Goal: Register for event/course

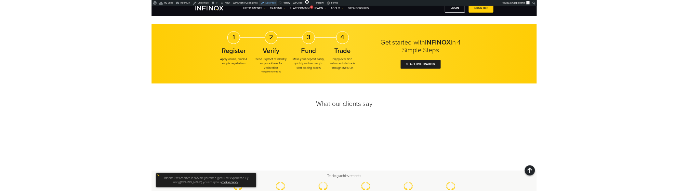
scroll to position [651, 0]
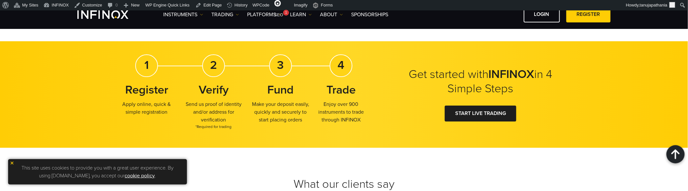
click at [129, 92] on strong "Register" at bounding box center [146, 90] width 43 height 14
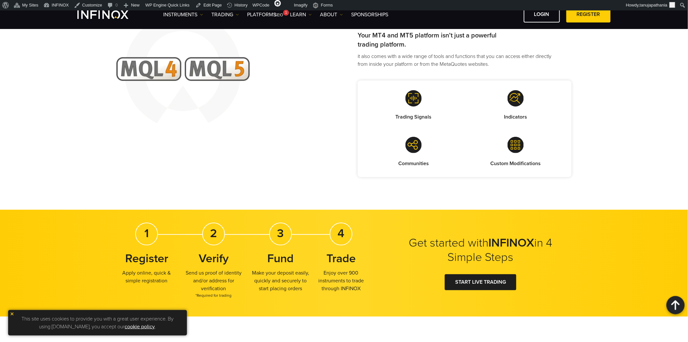
scroll to position [651, 0]
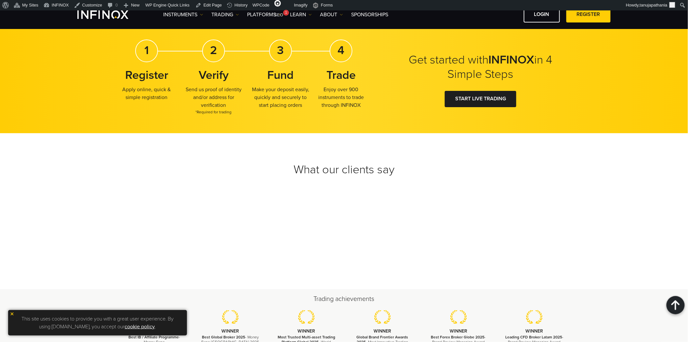
scroll to position [795, 0]
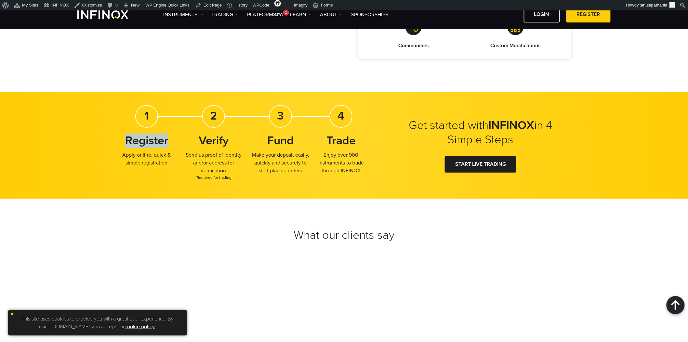
drag, startPoint x: 127, startPoint y: 141, endPoint x: 170, endPoint y: 141, distance: 43.3
click at [170, 141] on h3 "Register" at bounding box center [146, 140] width 61 height 14
copy strong "Register"
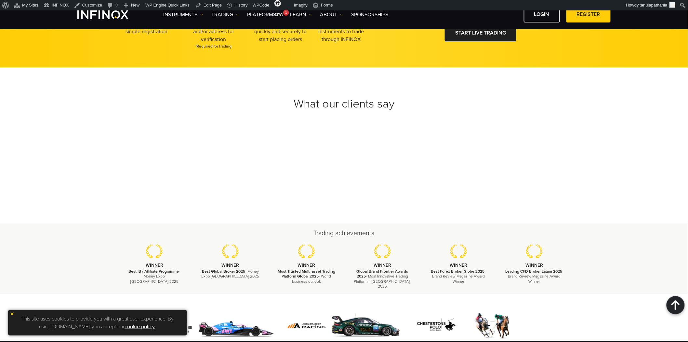
scroll to position [903, 0]
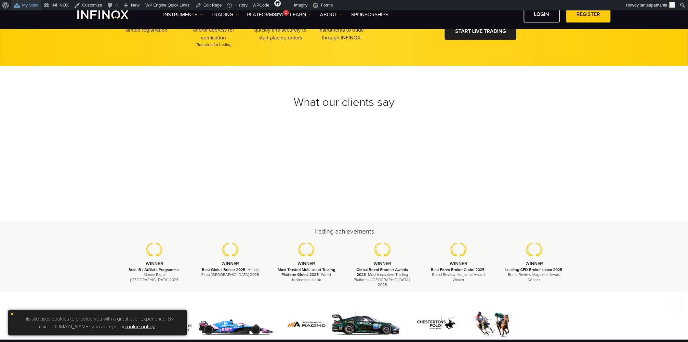
scroll to position [903, 0]
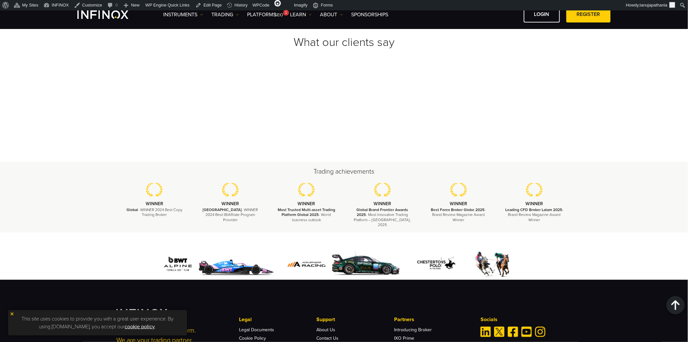
scroll to position [1012, 0]
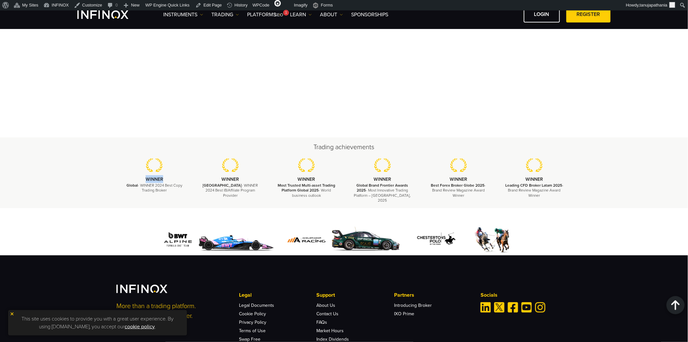
drag, startPoint x: 146, startPoint y: 179, endPoint x: 173, endPoint y: 180, distance: 27.7
click at [173, 180] on p "WINNER" at bounding box center [155, 179] width 60 height 8
click at [203, 183] on p "Colombia - WINNER 2024 Best IB/Affilate Program Provider" at bounding box center [231, 190] width 60 height 15
drag, startPoint x: 172, startPoint y: 190, endPoint x: 125, endPoint y: 183, distance: 47.6
click at [125, 183] on p "Global - WINNER 2024 Best Copy Trading Broker" at bounding box center [155, 188] width 60 height 10
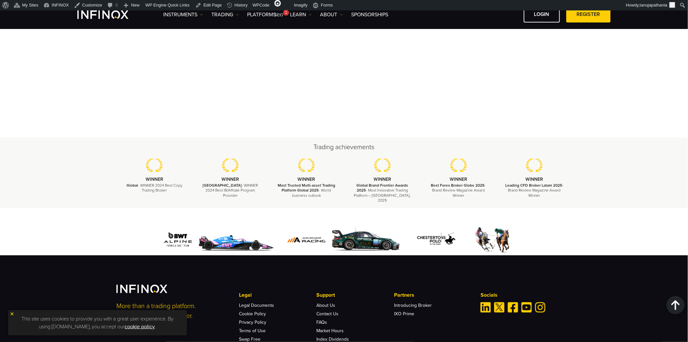
click at [176, 190] on p "Global - WINNER 2024 Best Copy Trading Broker" at bounding box center [155, 188] width 60 height 10
drag, startPoint x: 278, startPoint y: 185, endPoint x: 319, endPoint y: 189, distance: 40.8
click at [319, 189] on p "Most Trusted Multi-asset Trading Platform Global 2025 - World business outlook" at bounding box center [307, 190] width 60 height 15
click at [342, 193] on li "WINNER Most Trusted Multi-asset Trading Platform Global 2025 - World business o…" at bounding box center [307, 178] width 76 height 40
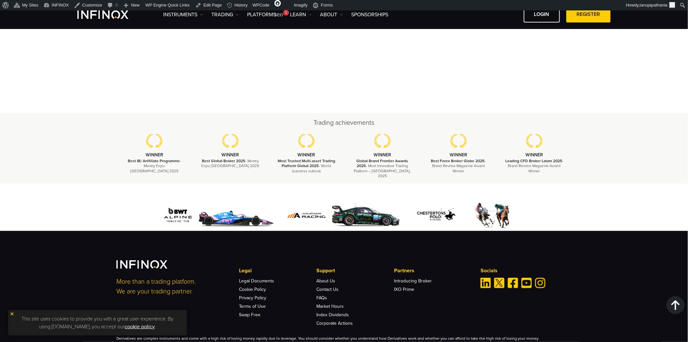
scroll to position [1012, 0]
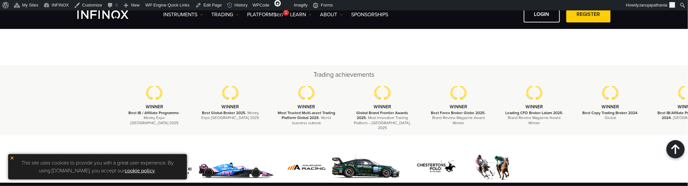
scroll to position [1085, 0]
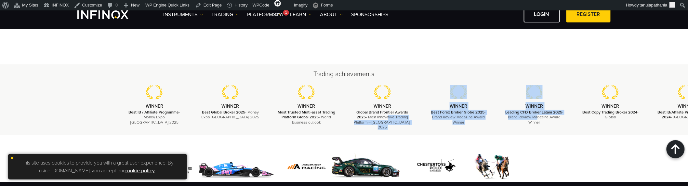
drag, startPoint x: 619, startPoint y: 126, endPoint x: 410, endPoint y: 116, distance: 209.1
click at [410, 116] on div "Trading achievements WINNER Best IB / Affiliate Programme - Money Expo Mexico 2…" at bounding box center [344, 99] width 688 height 71
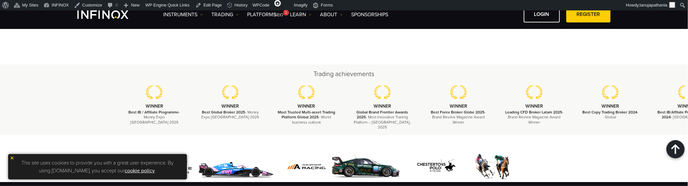
click at [408, 101] on li "WINNER Global Brand Frontier Awards 2025 - Most Innovative Trading Platform – U…" at bounding box center [382, 107] width 76 height 45
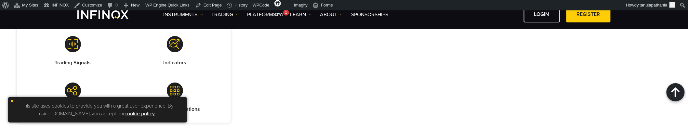
scroll to position [723, 555]
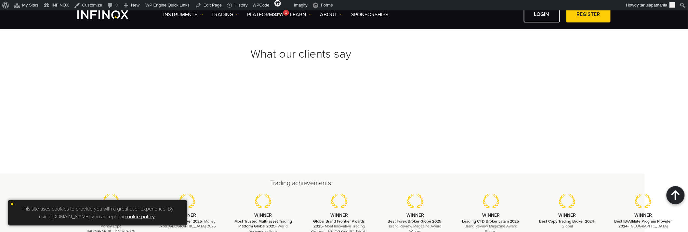
scroll to position [1048, 43]
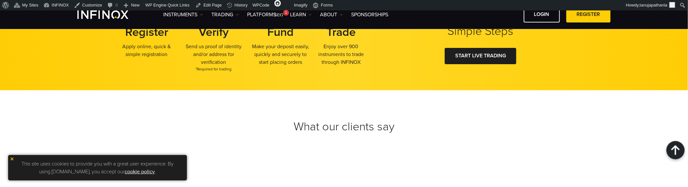
scroll to position [1048, 0]
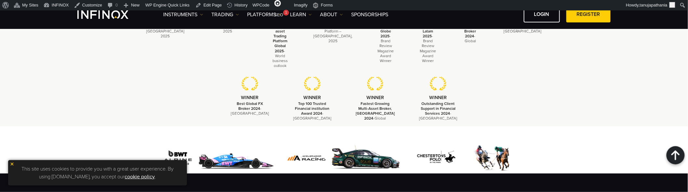
scroll to position [1108, 0]
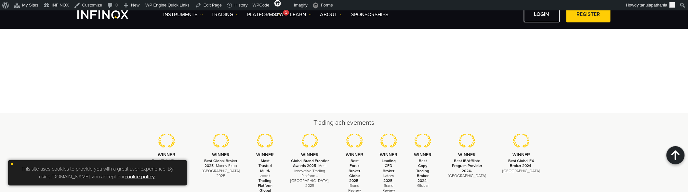
scroll to position [1108, 0]
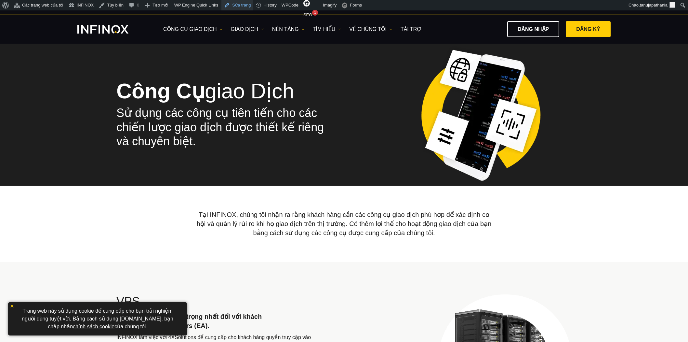
drag, startPoint x: 0, startPoint y: 0, endPoint x: 245, endPoint y: 0, distance: 244.9
click at [236, 5] on link "Sửa trang" at bounding box center [238, 5] width 32 height 10
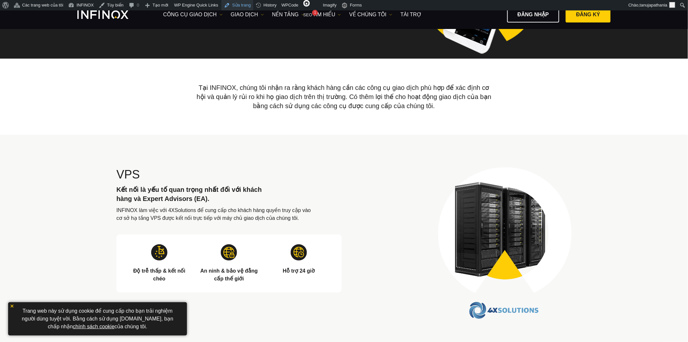
scroll to position [108, 0]
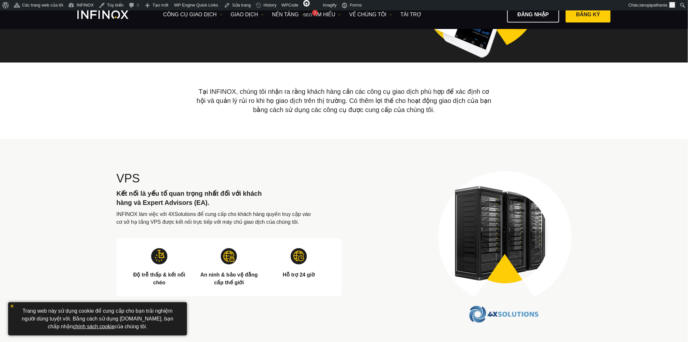
click at [392, 104] on p "Tại INFINOX, chúng tôi nhận ra rằng khách hàng cần các công cụ giao dịch phù hợ…" at bounding box center [344, 100] width 301 height 76
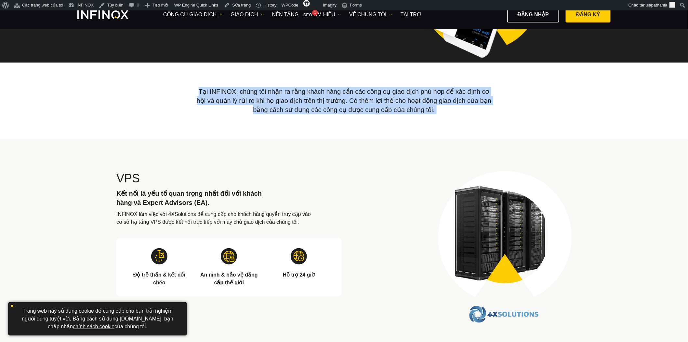
click at [392, 104] on p "Tại INFINOX, chúng tôi nhận ra rằng khách hàng cần các công cụ giao dịch phù hợ…" at bounding box center [344, 100] width 301 height 76
click at [443, 109] on p "Tại INFINOX, chúng tôi nhận ra rằng khách hàng cần các công cụ giao dịch phù hợ…" at bounding box center [344, 100] width 301 height 76
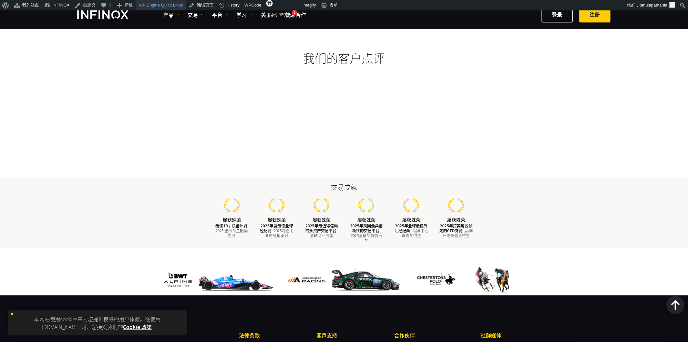
scroll to position [759, 0]
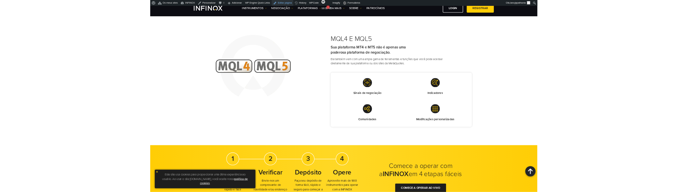
scroll to position [651, 0]
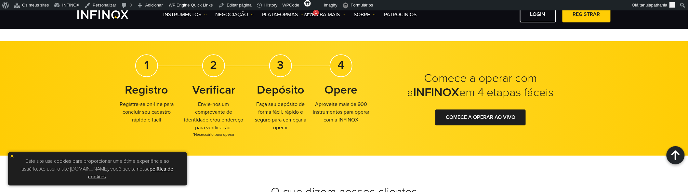
click at [156, 90] on strong "Registro" at bounding box center [146, 90] width 43 height 14
copy strong "Registro"
click at [165, 119] on p "Registre-se on-line para concluir seu cadastro rápido e fácil" at bounding box center [146, 112] width 61 height 23
drag, startPoint x: 164, startPoint y: 119, endPoint x: 119, endPoint y: 104, distance: 47.6
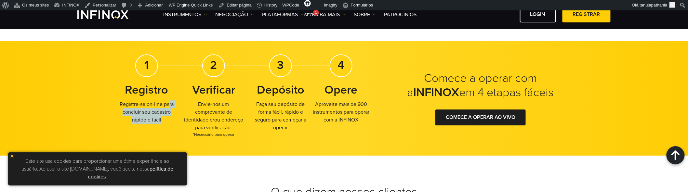
click at [119, 104] on p "Registre-se on-line para concluir seu cadastro rápido e fácil" at bounding box center [146, 112] width 61 height 23
copy div "Registre-se on-line para concluir seu cadastro rápido e fácil"
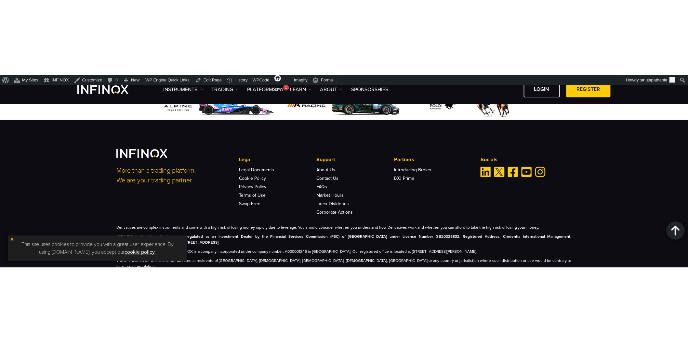
scroll to position [1108, 0]
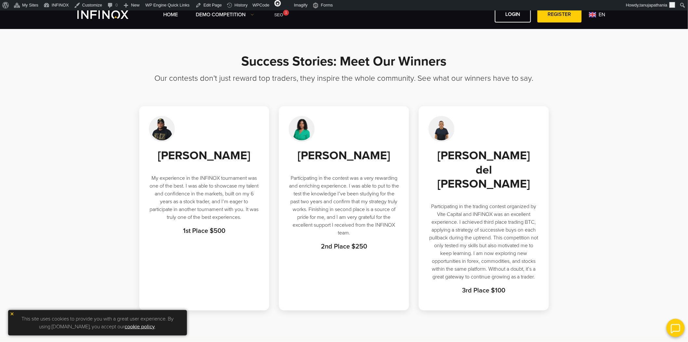
click at [202, 122] on div at bounding box center [204, 129] width 111 height 26
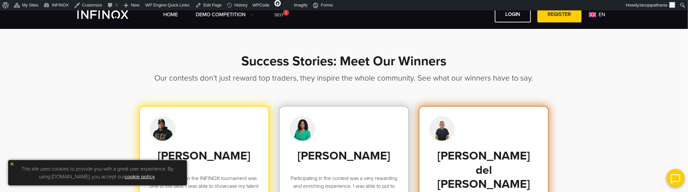
click at [623, 162] on section "Success Stories: Meet Our Winners Our contests don’t just reward top traders, t…" at bounding box center [344, 182] width 688 height 309
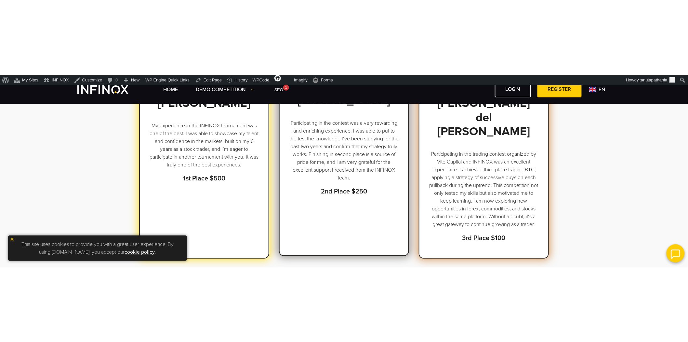
scroll to position [144, 0]
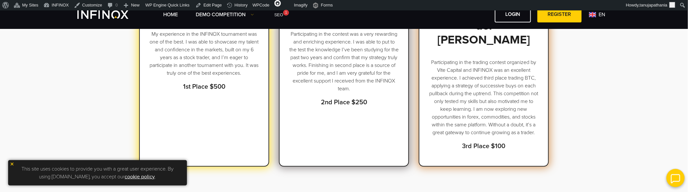
click at [583, 141] on section "Success Stories: Meet Our Winners Our contests don’t just reward top traders, t…" at bounding box center [344, 38] width 688 height 309
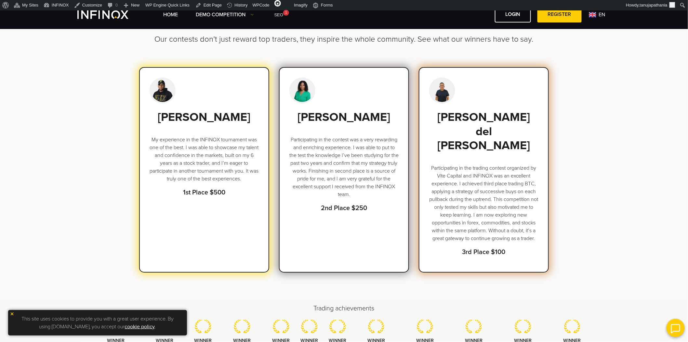
scroll to position [36, 0]
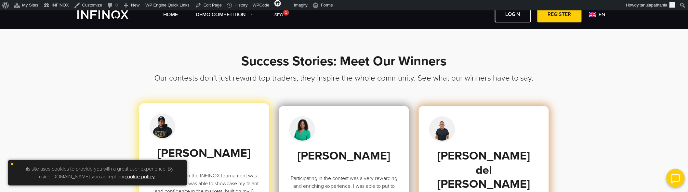
click at [203, 138] on div at bounding box center [204, 127] width 109 height 26
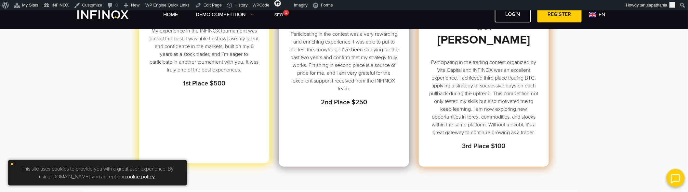
scroll to position [72, 0]
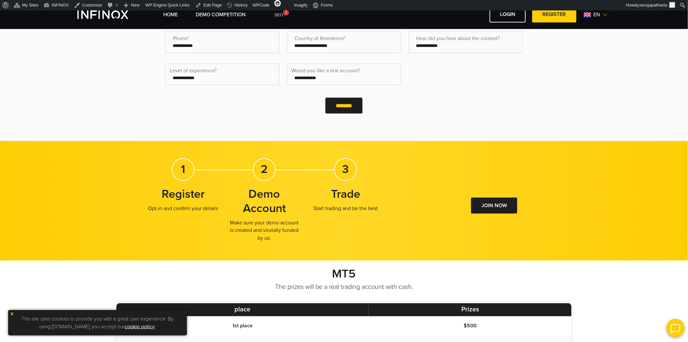
scroll to position [325, 0]
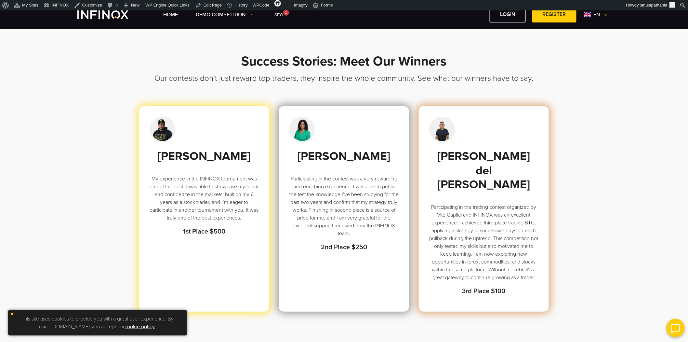
click at [600, 11] on span "en" at bounding box center [597, 15] width 12 height 8
click at [581, 57] on link "Español" at bounding box center [589, 58] width 18 height 8
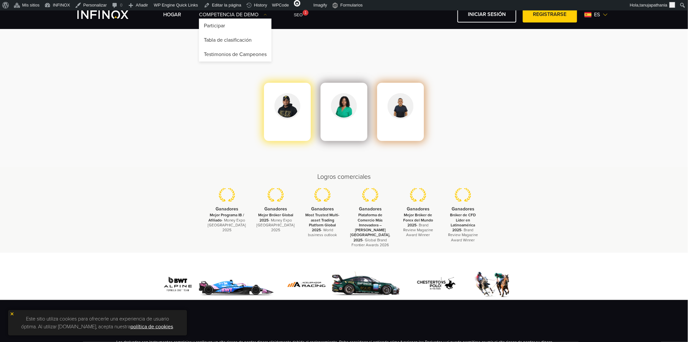
click at [241, 14] on link "Competencia de Demo" at bounding box center [233, 15] width 68 height 8
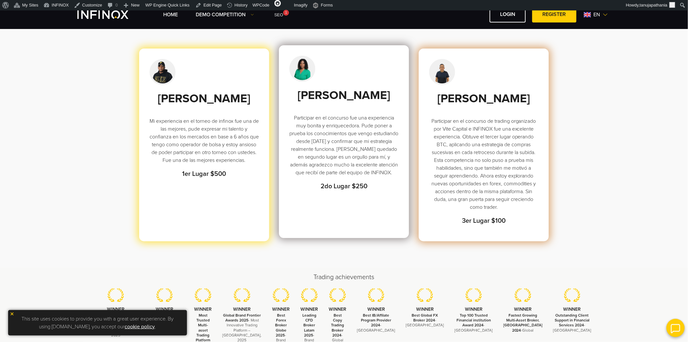
scroll to position [181, 0]
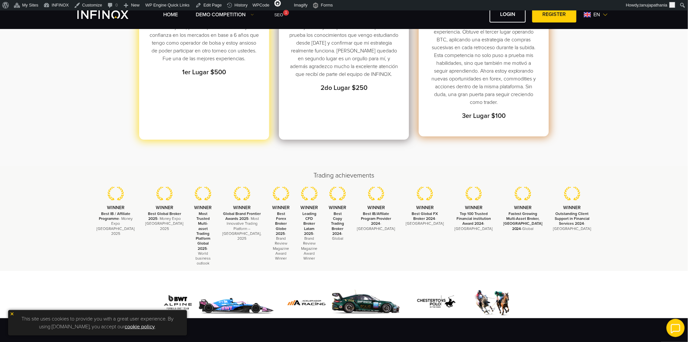
scroll to position [181, 0]
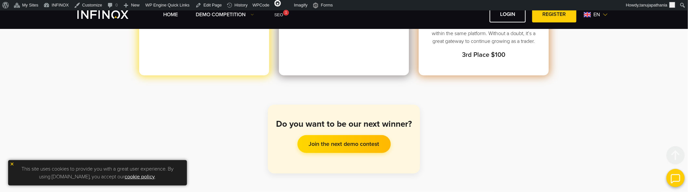
scroll to position [253, 0]
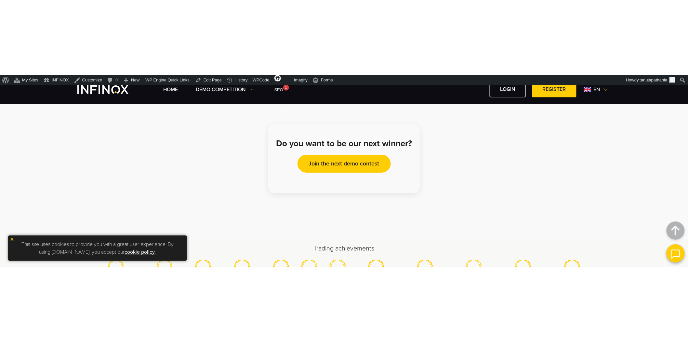
scroll to position [253, 0]
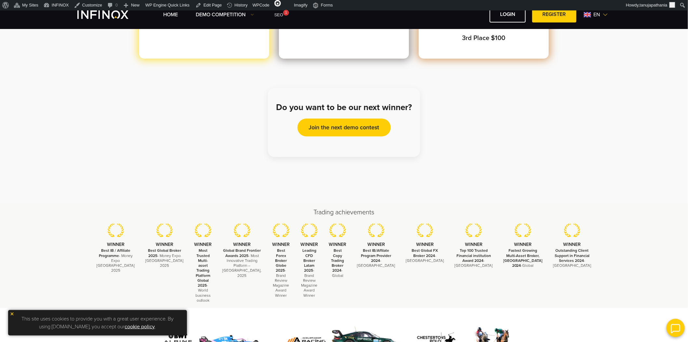
click at [592, 11] on span "en" at bounding box center [597, 15] width 12 height 8
click at [584, 57] on link "Español" at bounding box center [589, 58] width 18 height 8
click at [353, 117] on link "Join the next demo contest" at bounding box center [344, 126] width 93 height 18
click at [318, 117] on link "Join the next demo contest" at bounding box center [344, 126] width 93 height 18
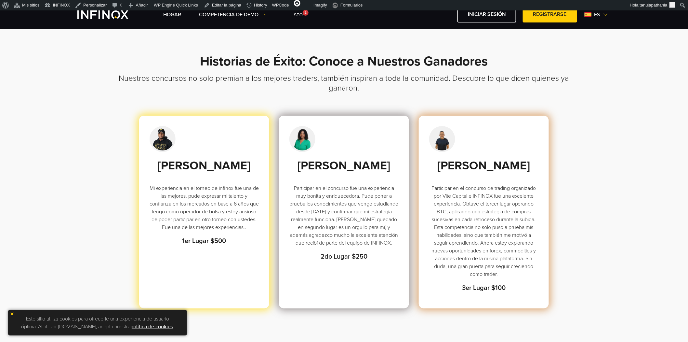
click at [268, 62] on h1 "Historias de Éxito: Conoce a Nuestros Ganadores" at bounding box center [343, 63] width 455 height 19
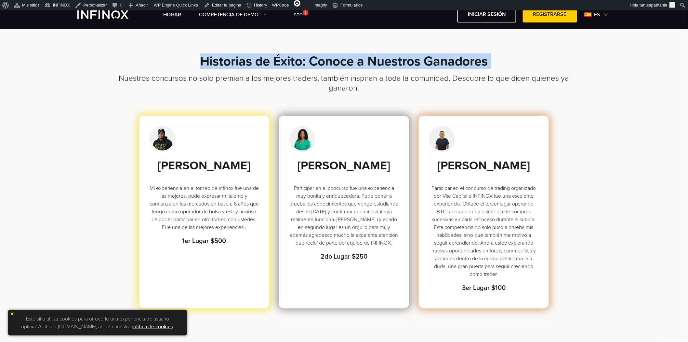
click at [268, 62] on h1 "Historias de Éxito: Conoce a Nuestros Ganadores" at bounding box center [343, 63] width 455 height 19
click at [260, 13] on link "Competencia de Demo" at bounding box center [233, 15] width 68 height 8
click at [306, 44] on section "Historias de Éxito: Conoce a Nuestros Ganadores Nuestros concursos no solo prem…" at bounding box center [344, 239] width 688 height 423
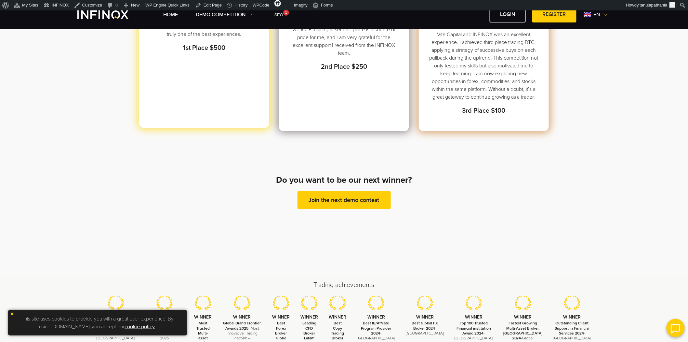
scroll to position [181, 0]
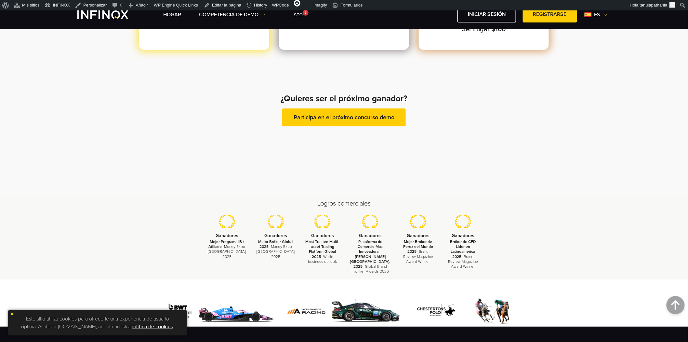
scroll to position [256, 0]
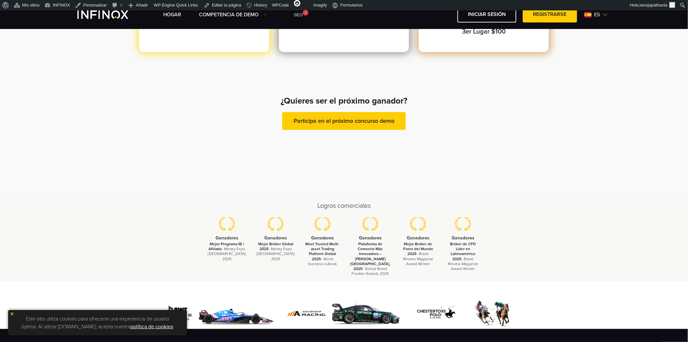
drag, startPoint x: 349, startPoint y: 129, endPoint x: 243, endPoint y: 156, distance: 109.5
click at [243, 156] on div "Luis González Otañez Mi experiencia en el torneo de infinox fue una de las mejo…" at bounding box center [343, 14] width 455 height 310
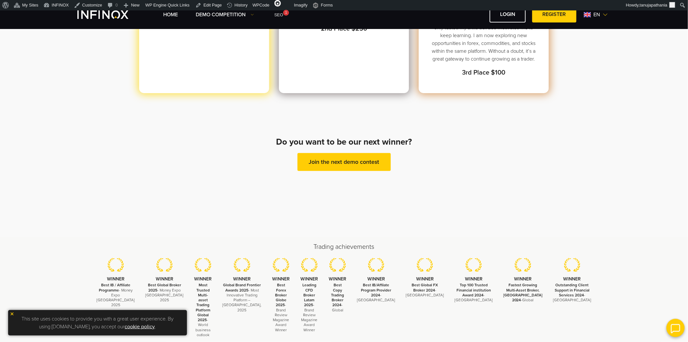
scroll to position [181, 0]
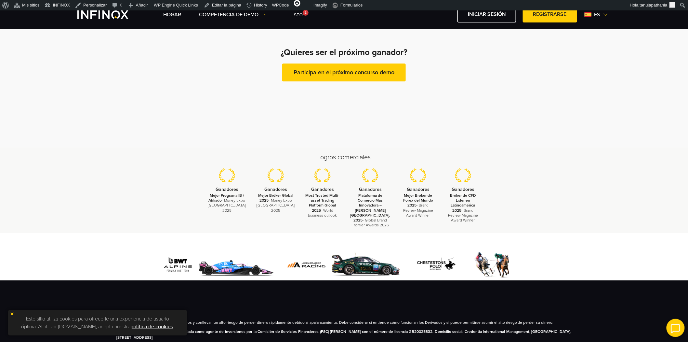
scroll to position [256, 0]
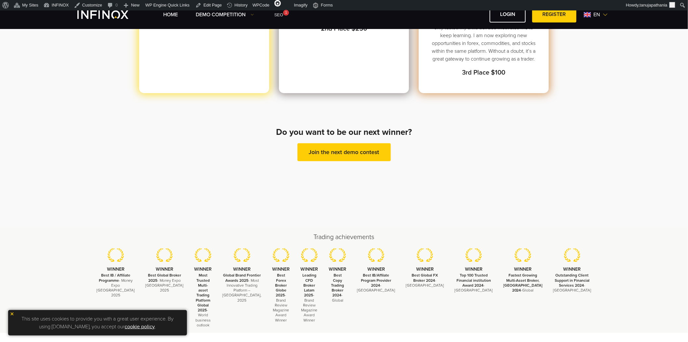
scroll to position [181, 0]
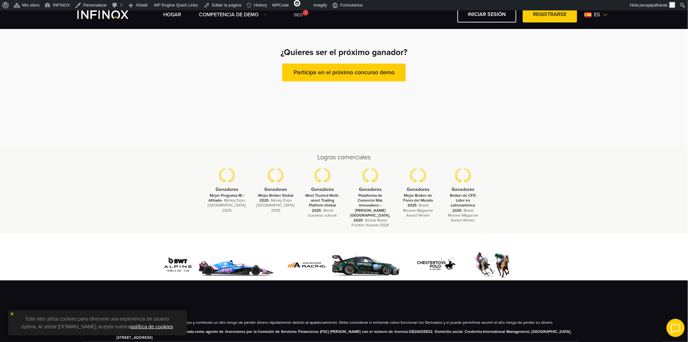
scroll to position [256, 0]
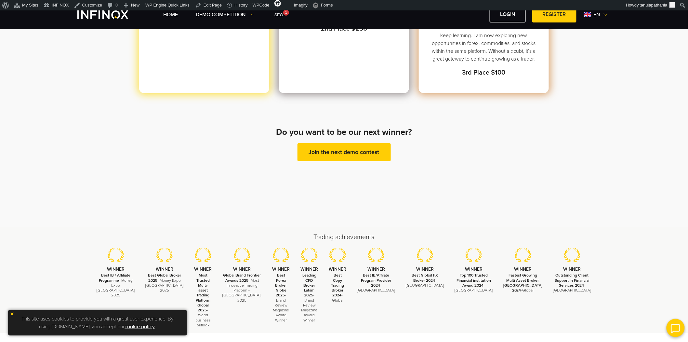
scroll to position [181, 0]
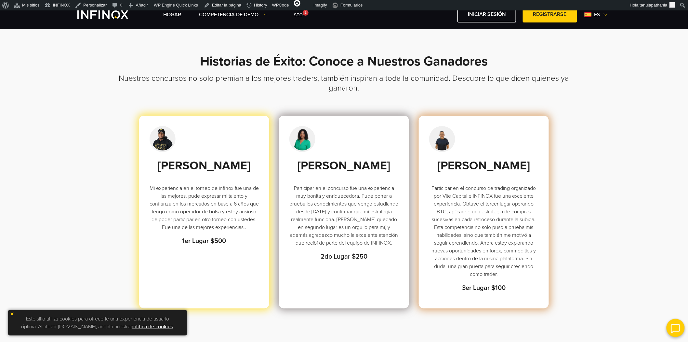
click at [277, 176] on div "[PERSON_NAME] Mi experiencia en el torneo de infinox fue una de las mejores, pu…" at bounding box center [343, 211] width 455 height 193
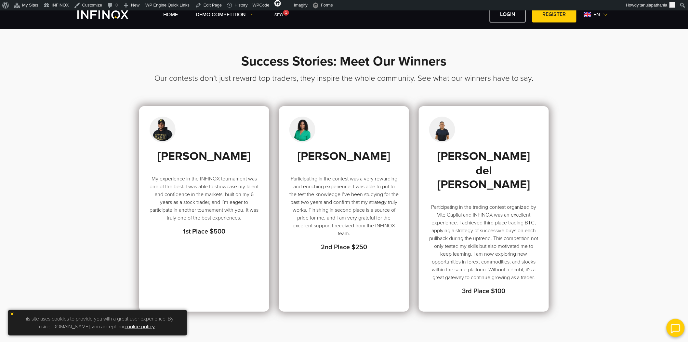
click at [336, 78] on h3 "Our contests don’t just reward top traders, they inspire the whole community. S…" at bounding box center [343, 90] width 455 height 32
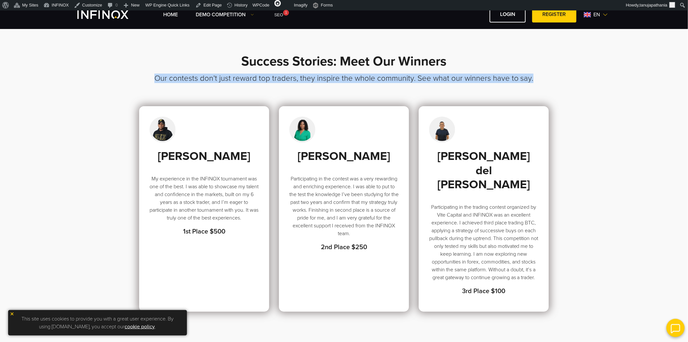
click at [336, 78] on h3 "Our contests don’t just reward top traders, they inspire the whole community. S…" at bounding box center [343, 90] width 455 height 32
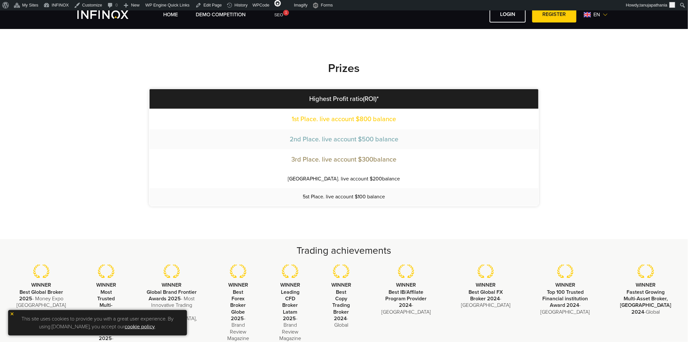
scroll to position [325, 0]
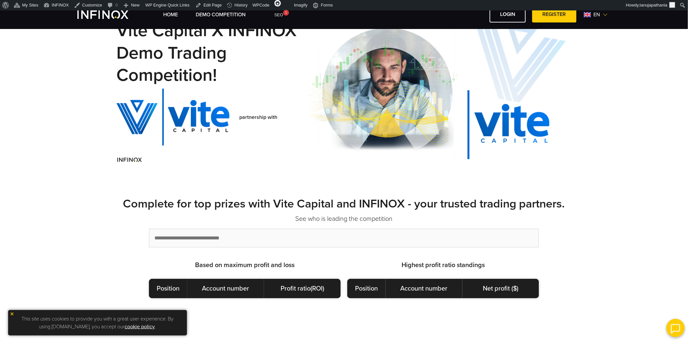
scroll to position [36, 0]
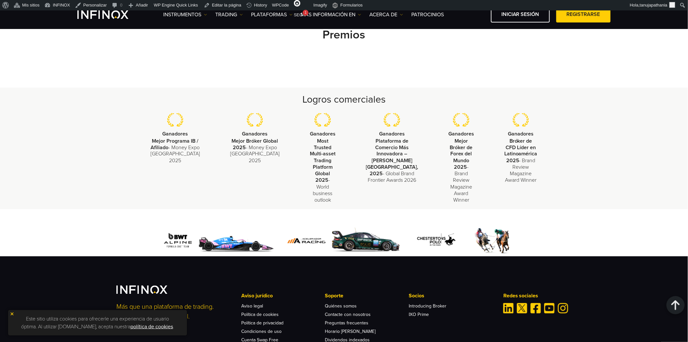
scroll to position [468, 0]
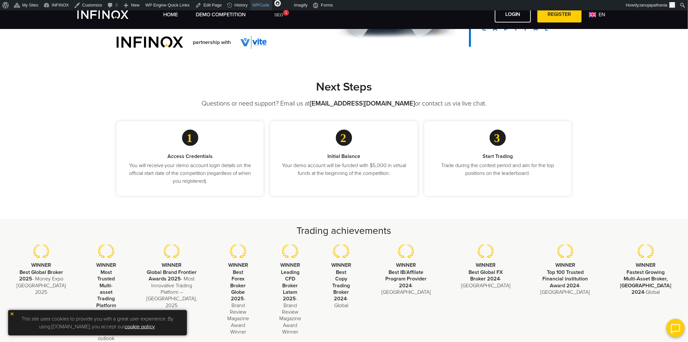
scroll to position [108, 0]
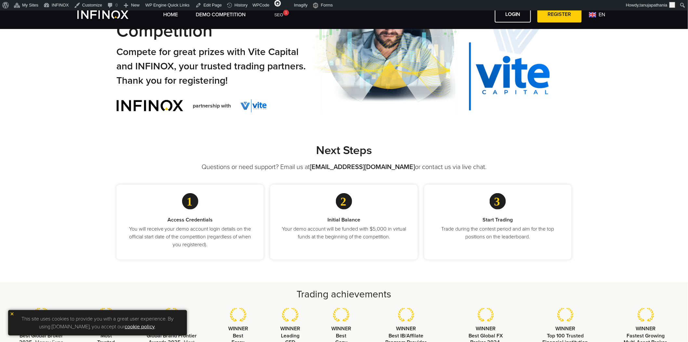
scroll to position [38, 0]
